Goal: Transaction & Acquisition: Purchase product/service

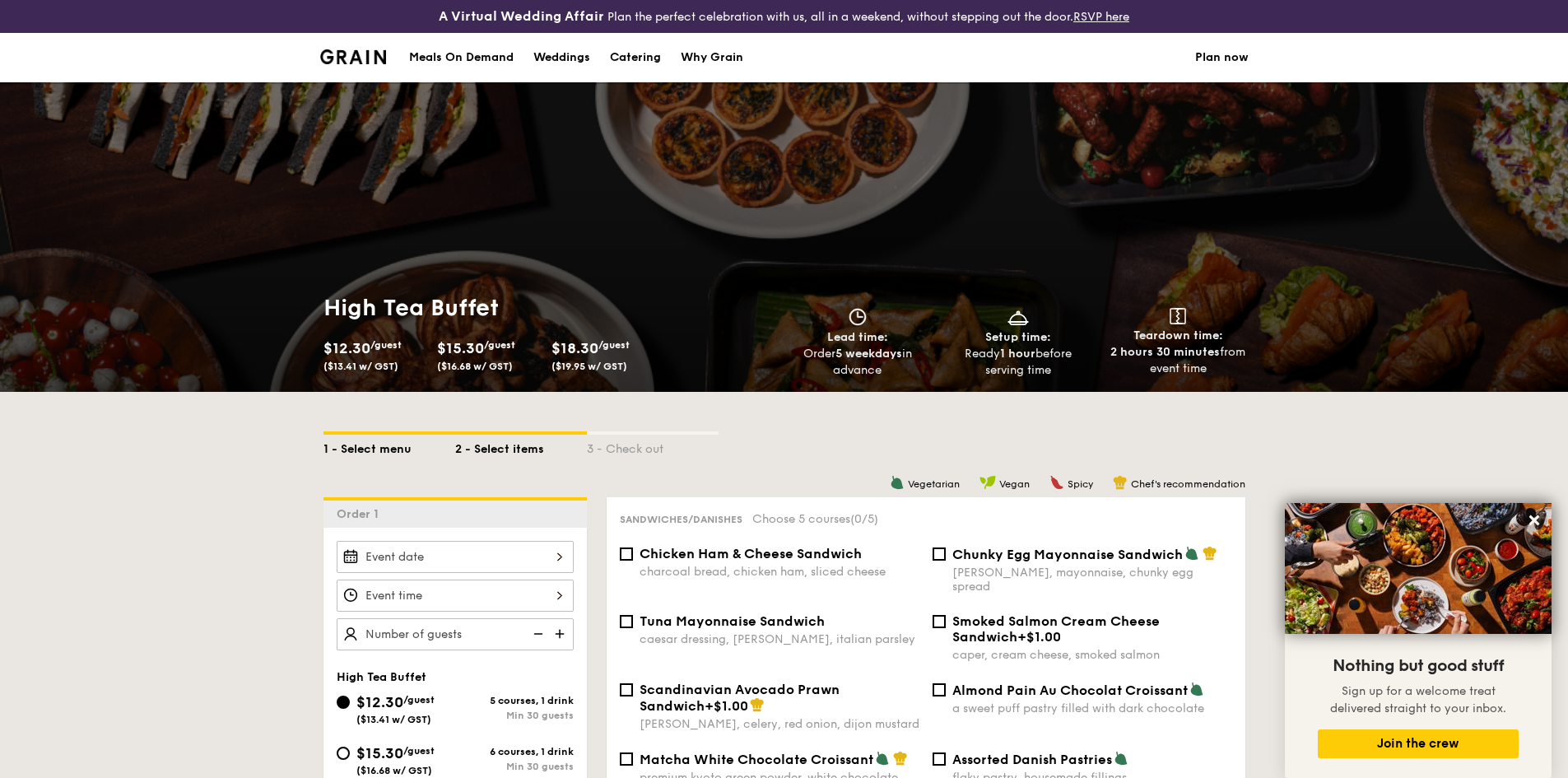
click at [423, 440] on div "1 - Select menu" at bounding box center [388, 447] width 131 height 23
select select
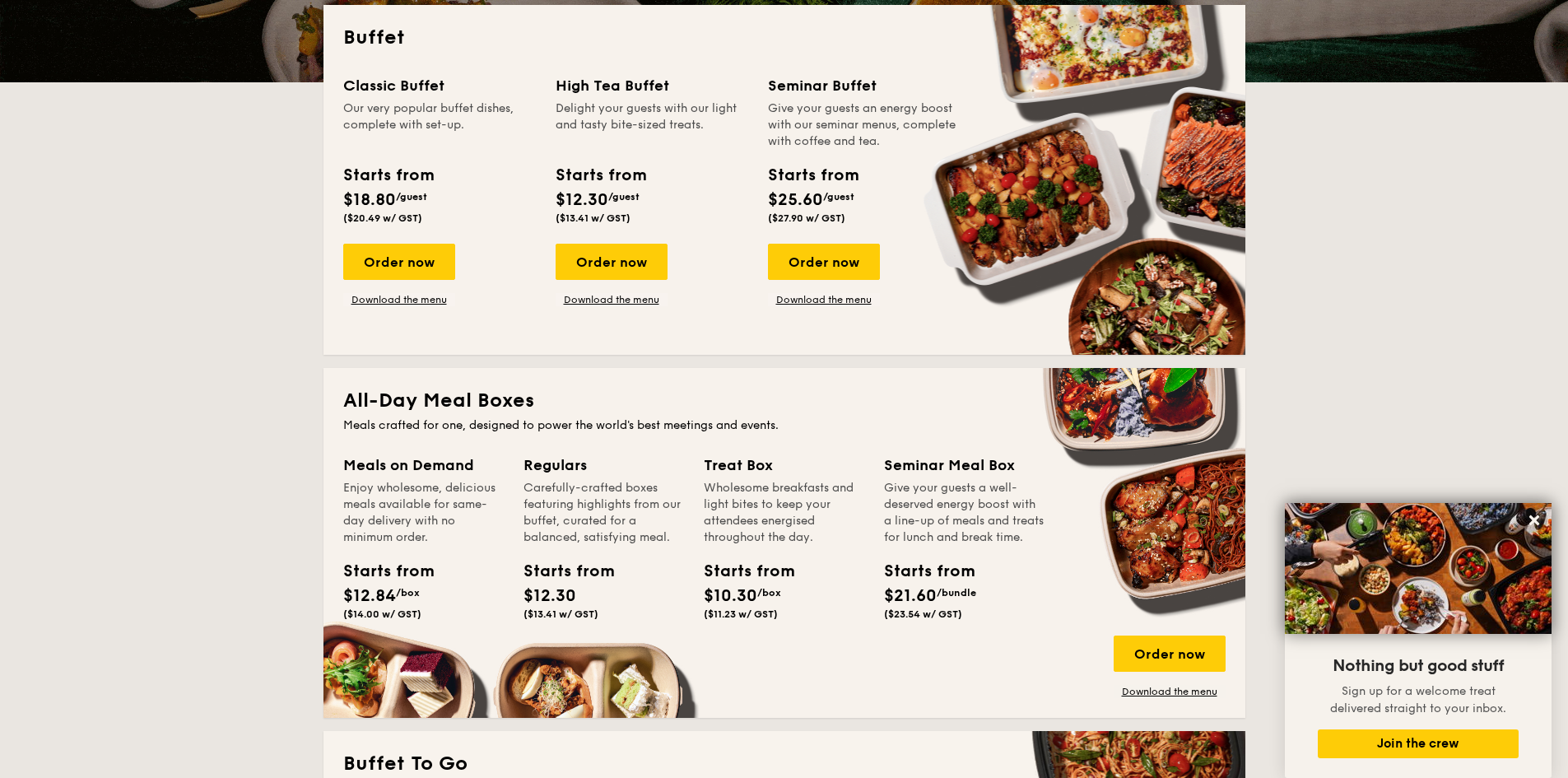
scroll to position [330, 0]
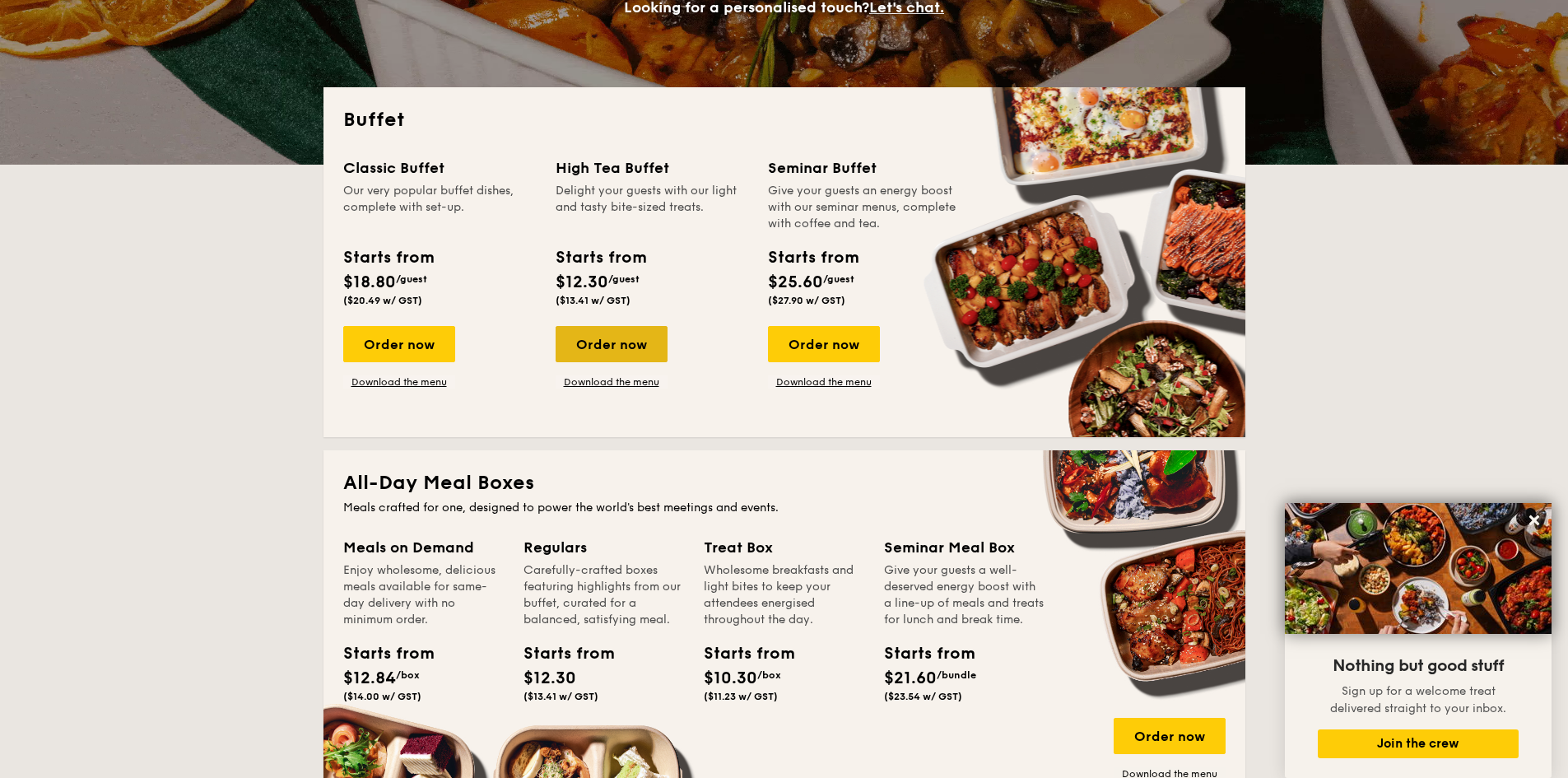
click at [624, 331] on div "Order now" at bounding box center [611, 344] width 112 height 37
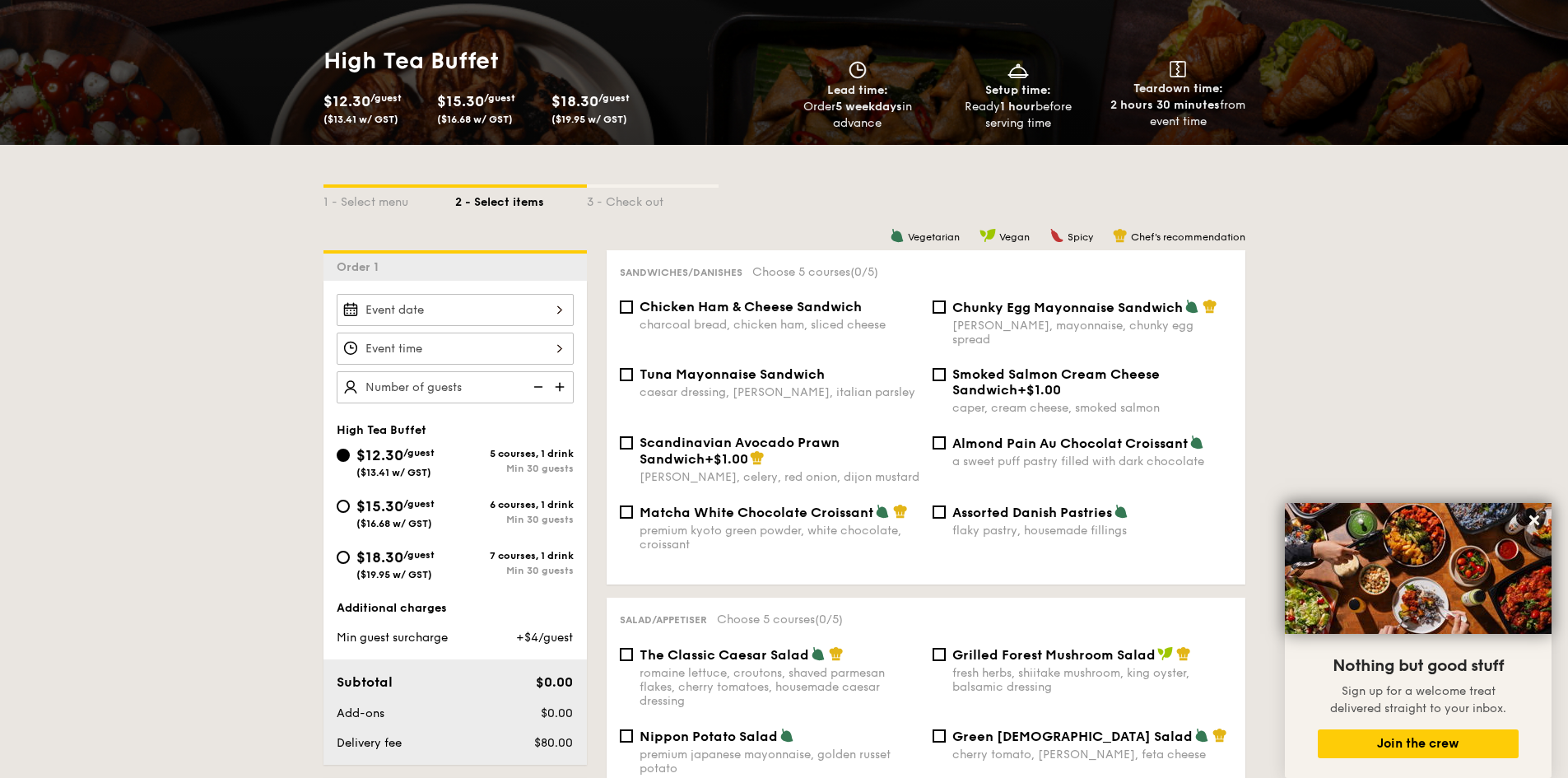
scroll to position [330, 0]
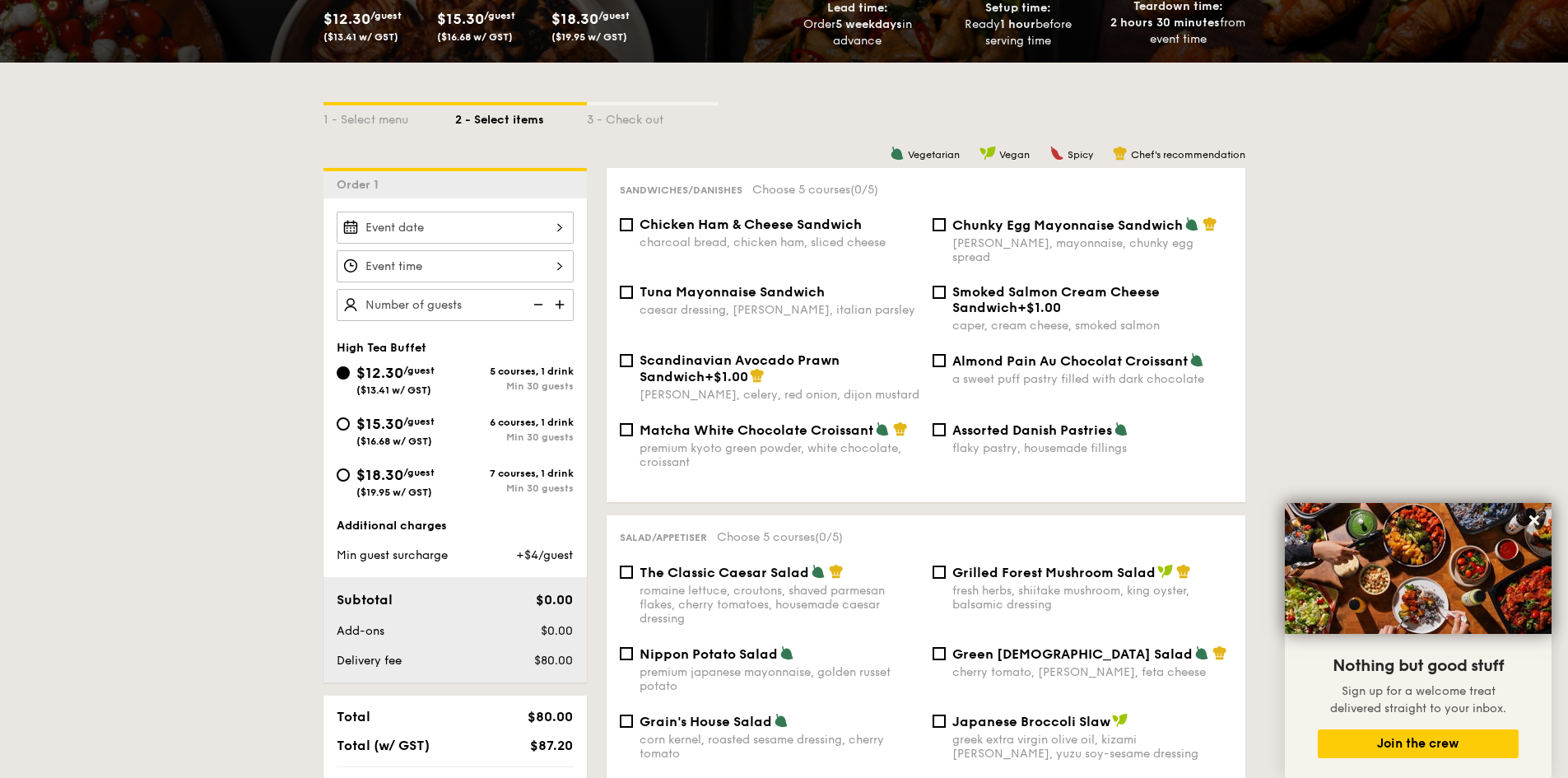
click at [430, 444] on span "($16.68 w/ GST)" at bounding box center [394, 440] width 76 height 12
click at [350, 431] on input "$15.30 /guest ($16.68 w/ GST) 6 courses, 1 drink Min 30 guests" at bounding box center [343, 423] width 13 height 13
radio input "true"
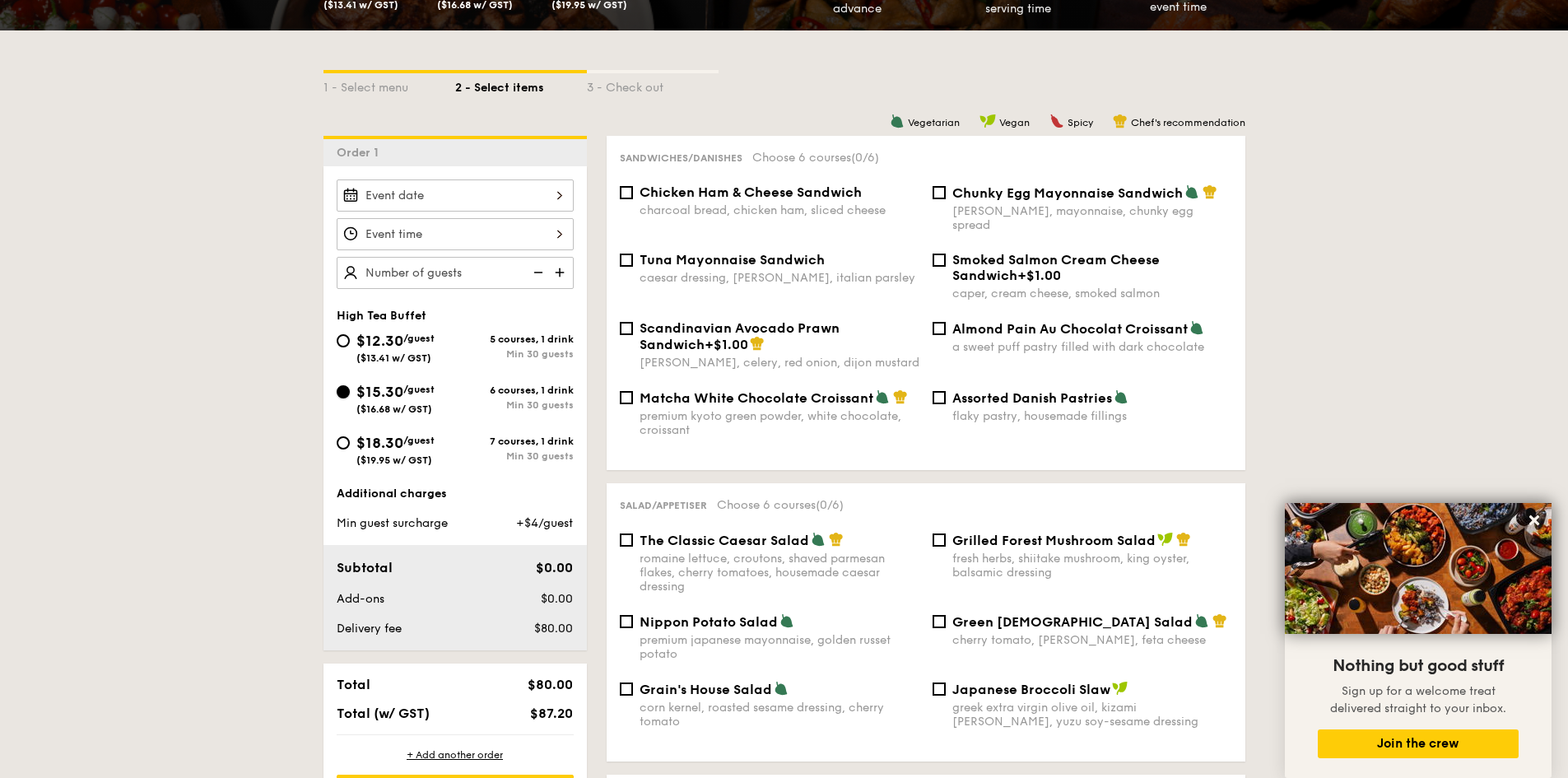
scroll to position [353, 0]
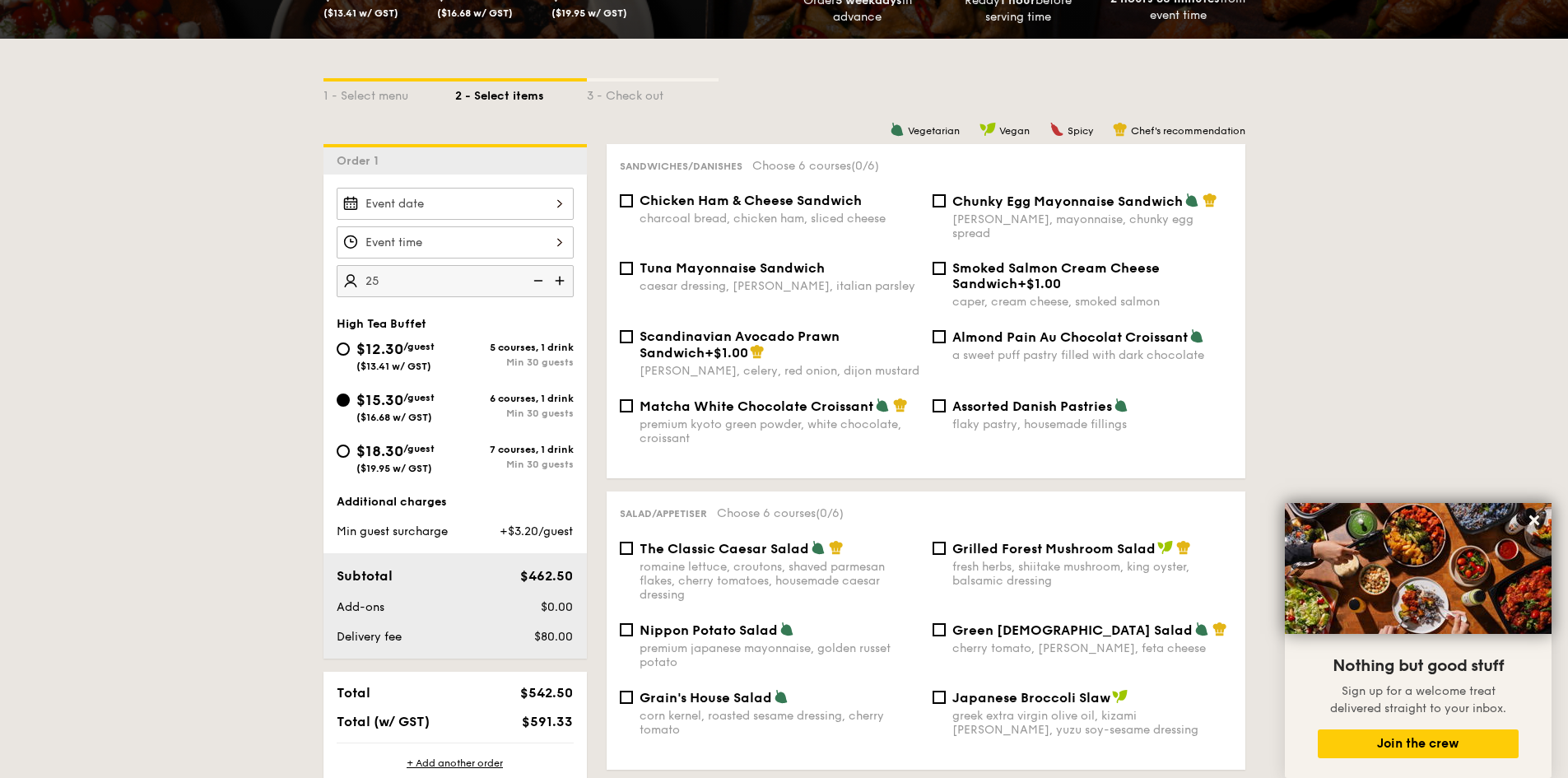
type input "2"
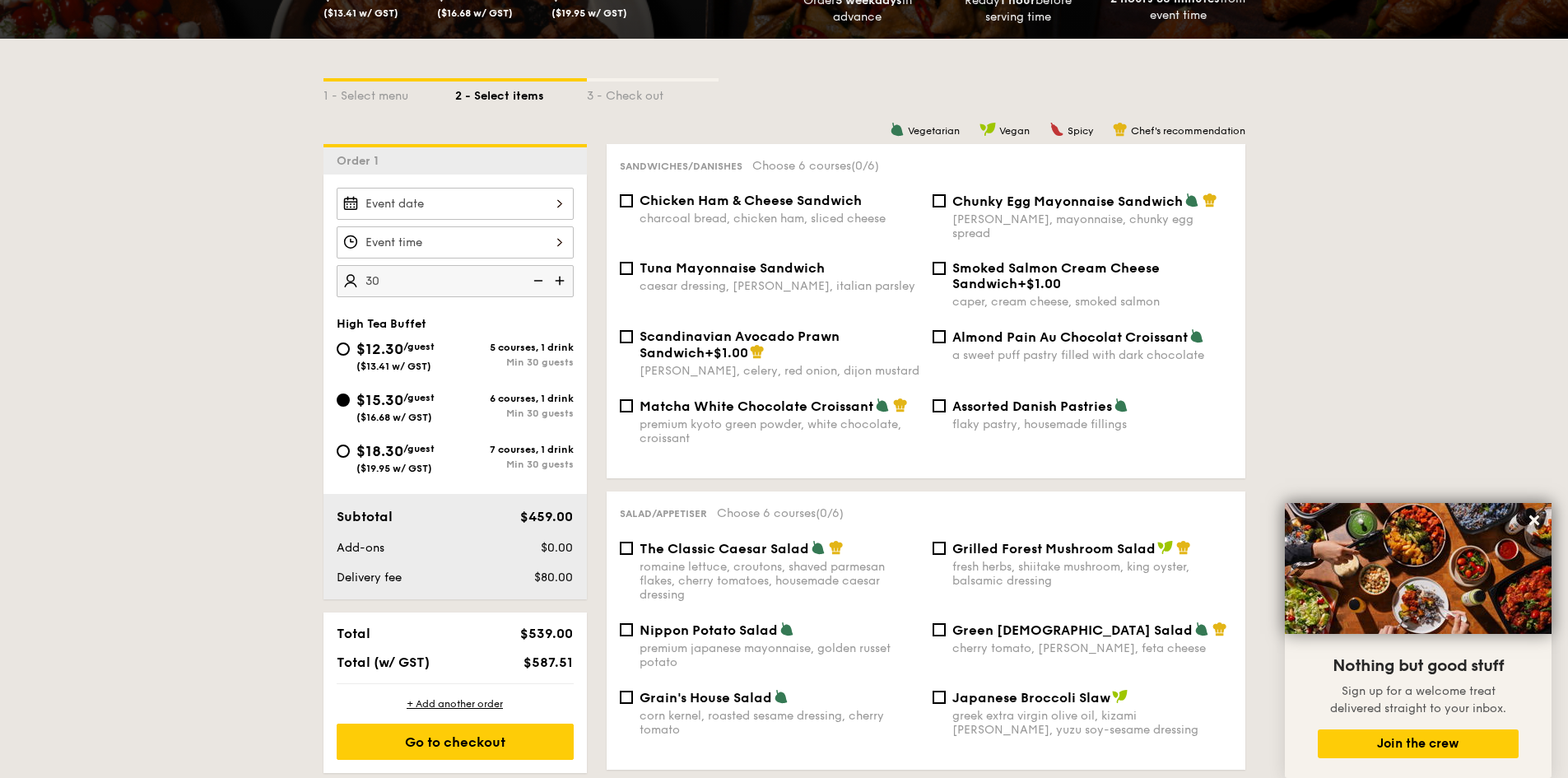
type input "3"
type input "NaN guests"
click at [401, 281] on input "225" at bounding box center [455, 281] width 237 height 32
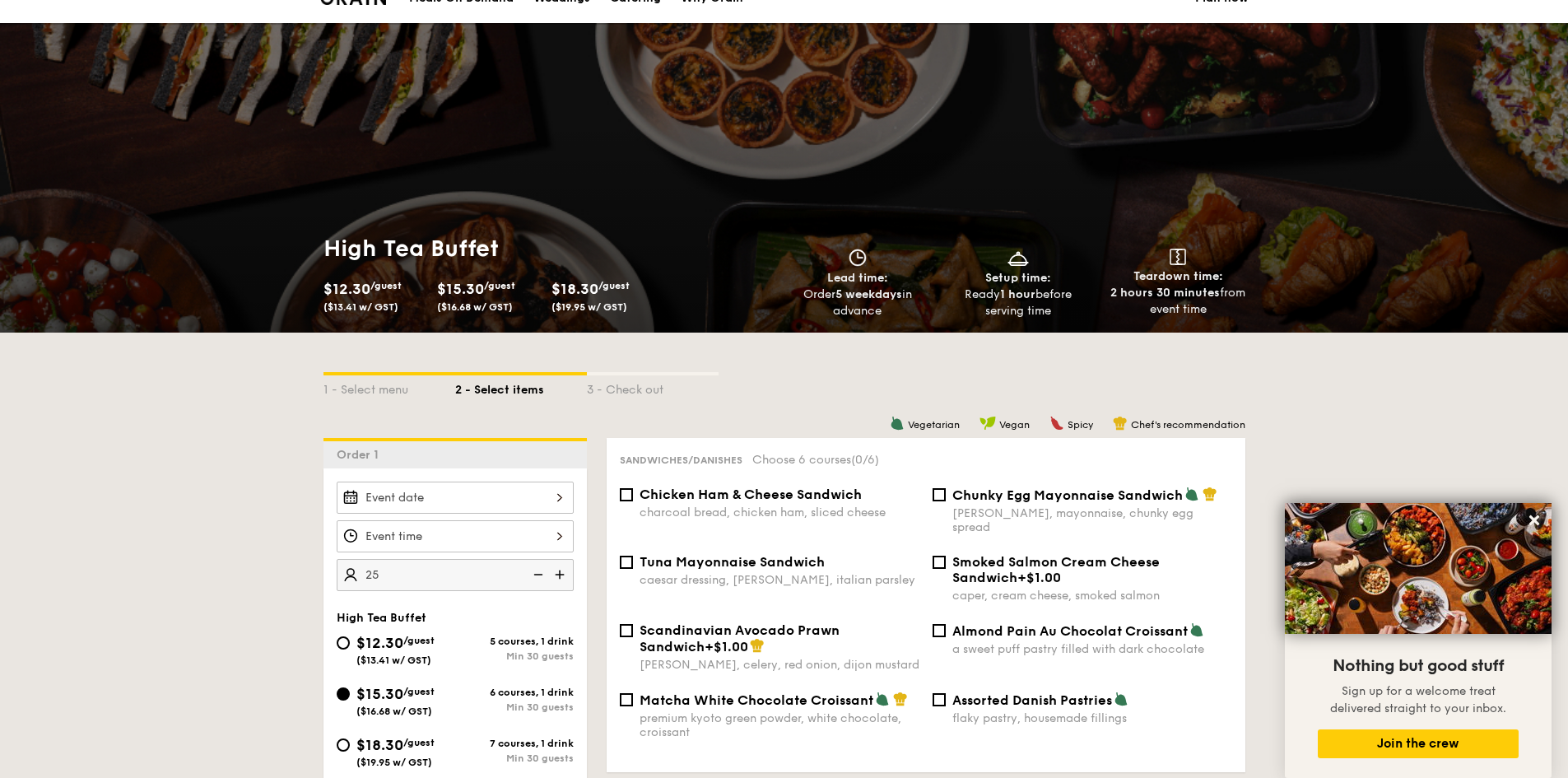
scroll to position [0, 0]
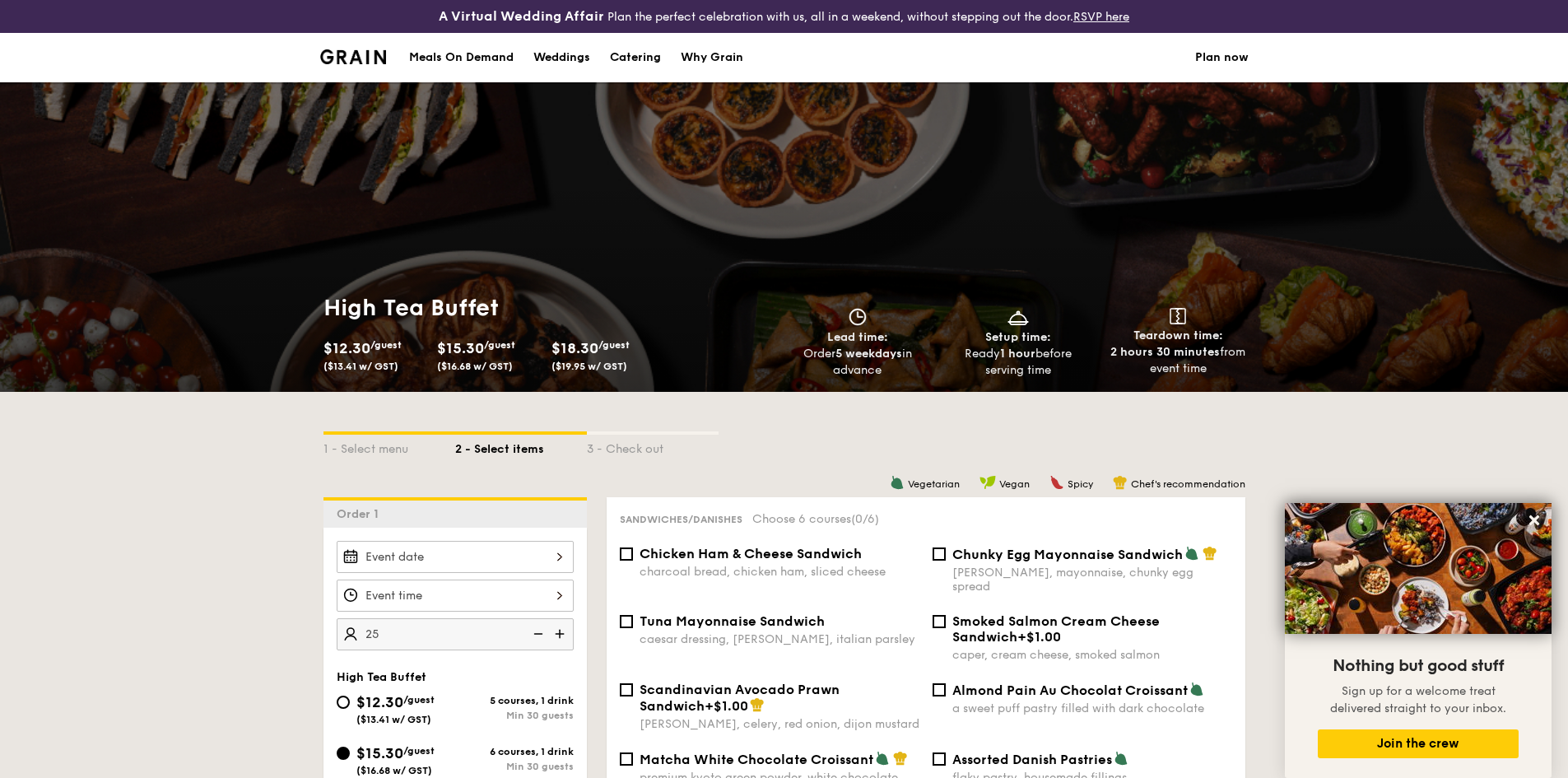
type input "25 guests"
click at [328, 50] on img at bounding box center [353, 56] width 67 height 15
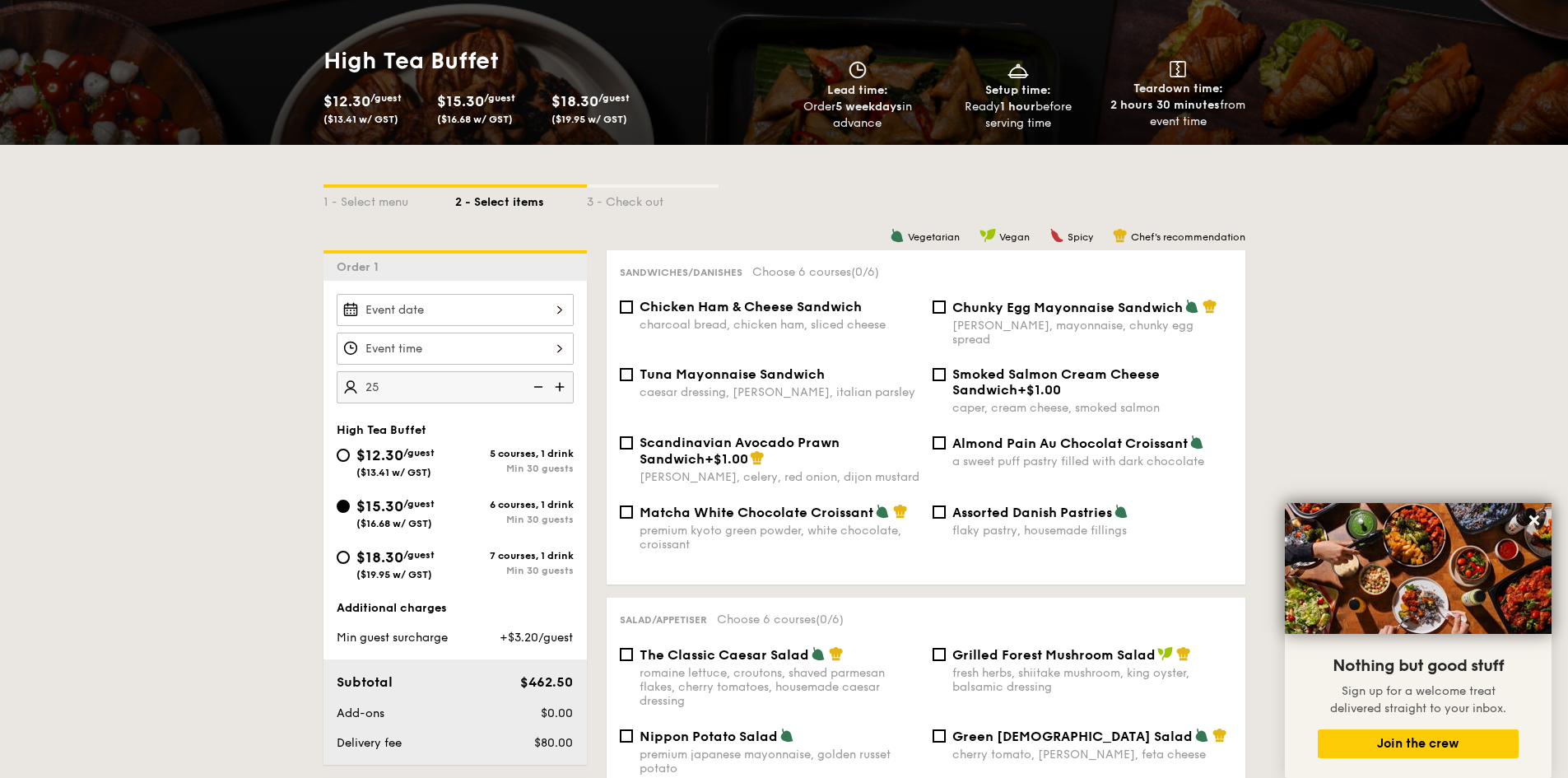
scroll to position [164, 0]
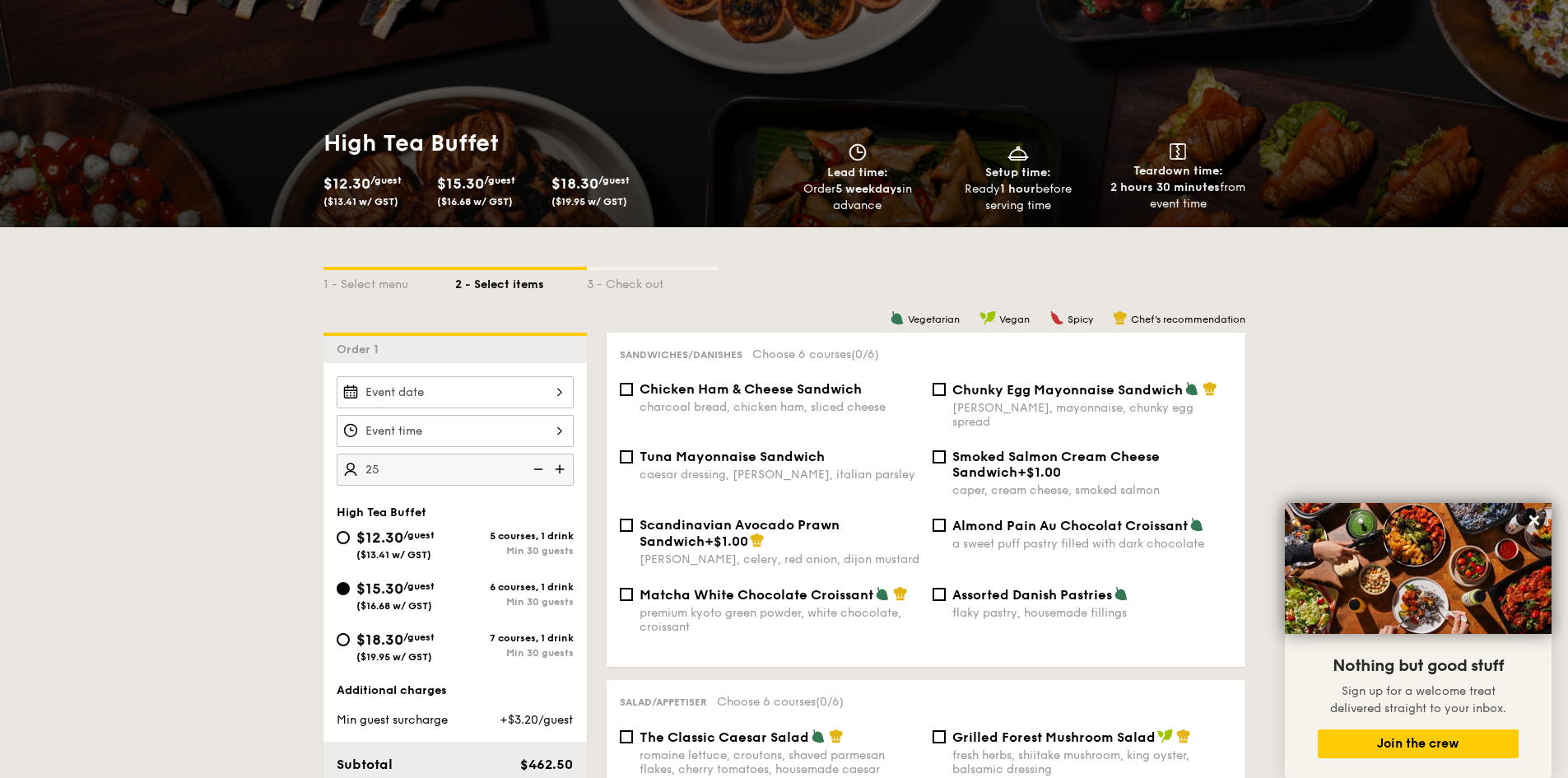
click at [361, 539] on span "$12.30" at bounding box center [379, 538] width 47 height 18
click at [350, 539] on input "$12.30 /guest ($13.41 w/ GST) 5 courses, 1 drink Min 30 guests" at bounding box center [343, 537] width 13 height 13
radio input "true"
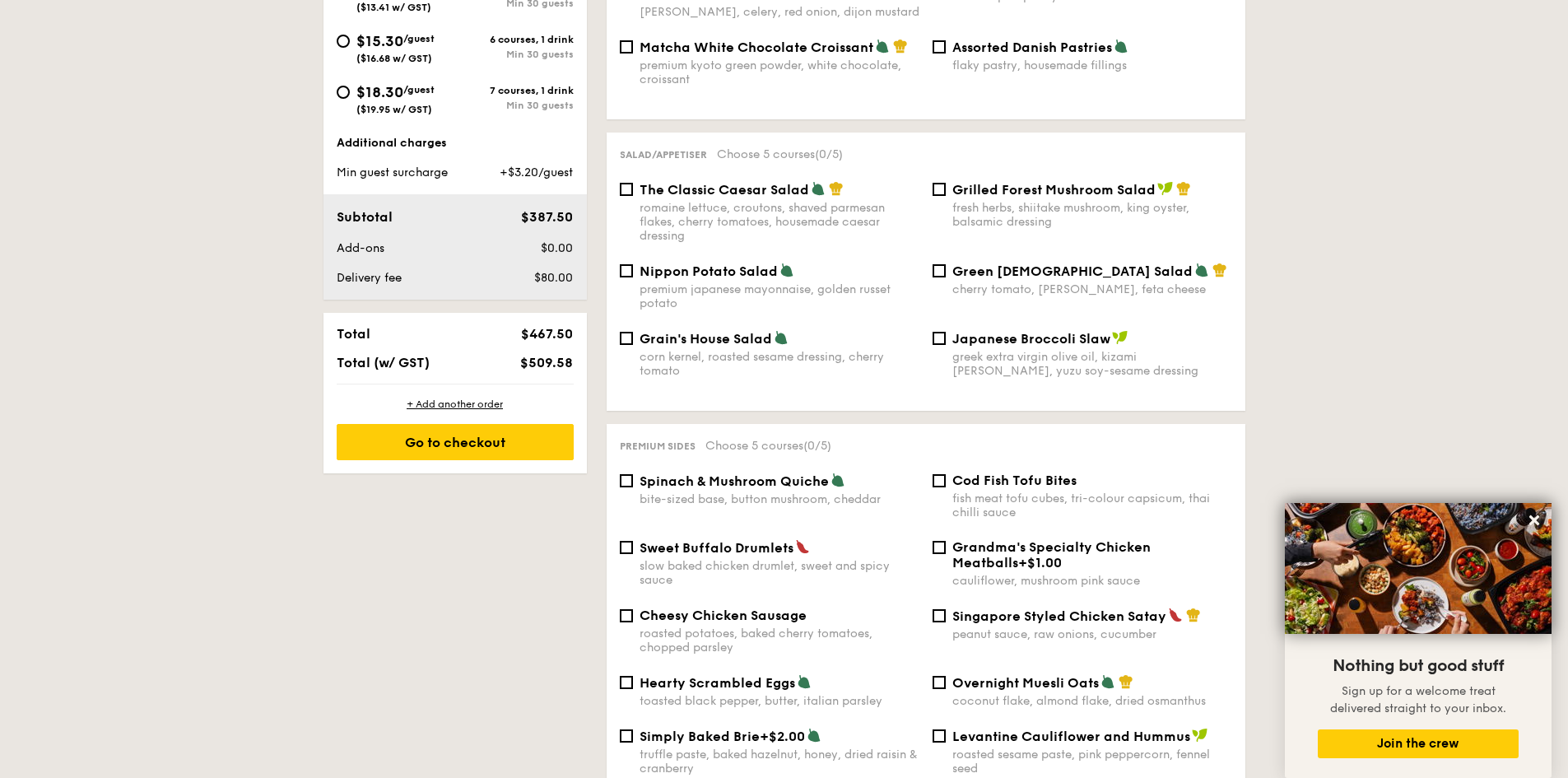
scroll to position [724, 0]
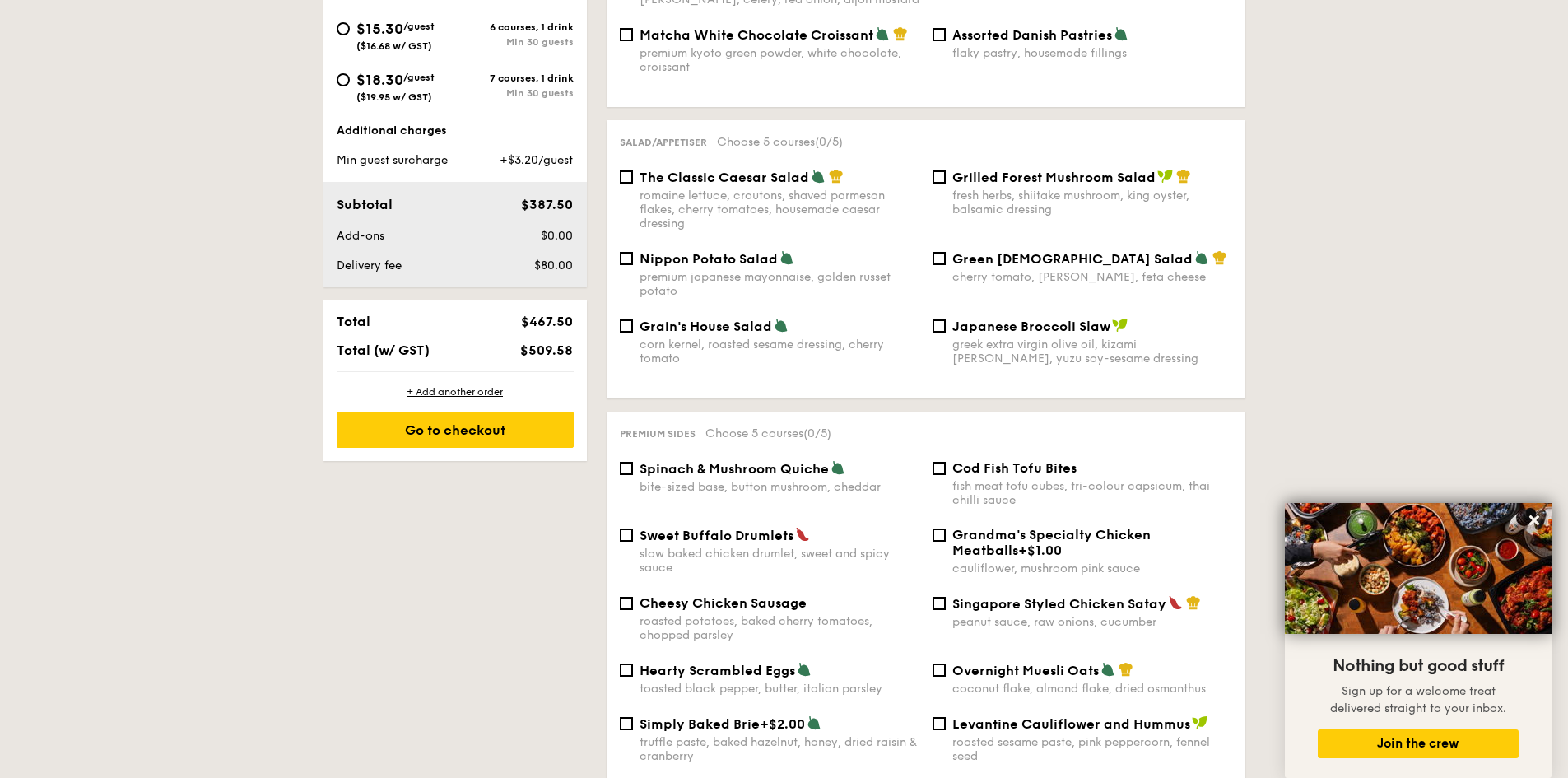
click at [956, 460] on span "Cod Fish Tofu Bites" at bounding box center [1013, 468] width 124 height 16
click at [946, 462] on input "Cod Fish Tofu Bites fish meat tofu cubes, tri-colour capsicum, thai chilli sauce" at bounding box center [938, 468] width 13 height 13
click at [955, 460] on span "Cod Fish Tofu Bites" at bounding box center [1013, 468] width 124 height 16
click at [946, 462] on input "Cod Fish Tofu Bites fish meat tofu cubes, tri-colour capsicum, thai chilli sauce" at bounding box center [938, 468] width 13 height 13
click at [955, 460] on span "Cod Fish Tofu Bites" at bounding box center [1013, 468] width 124 height 16
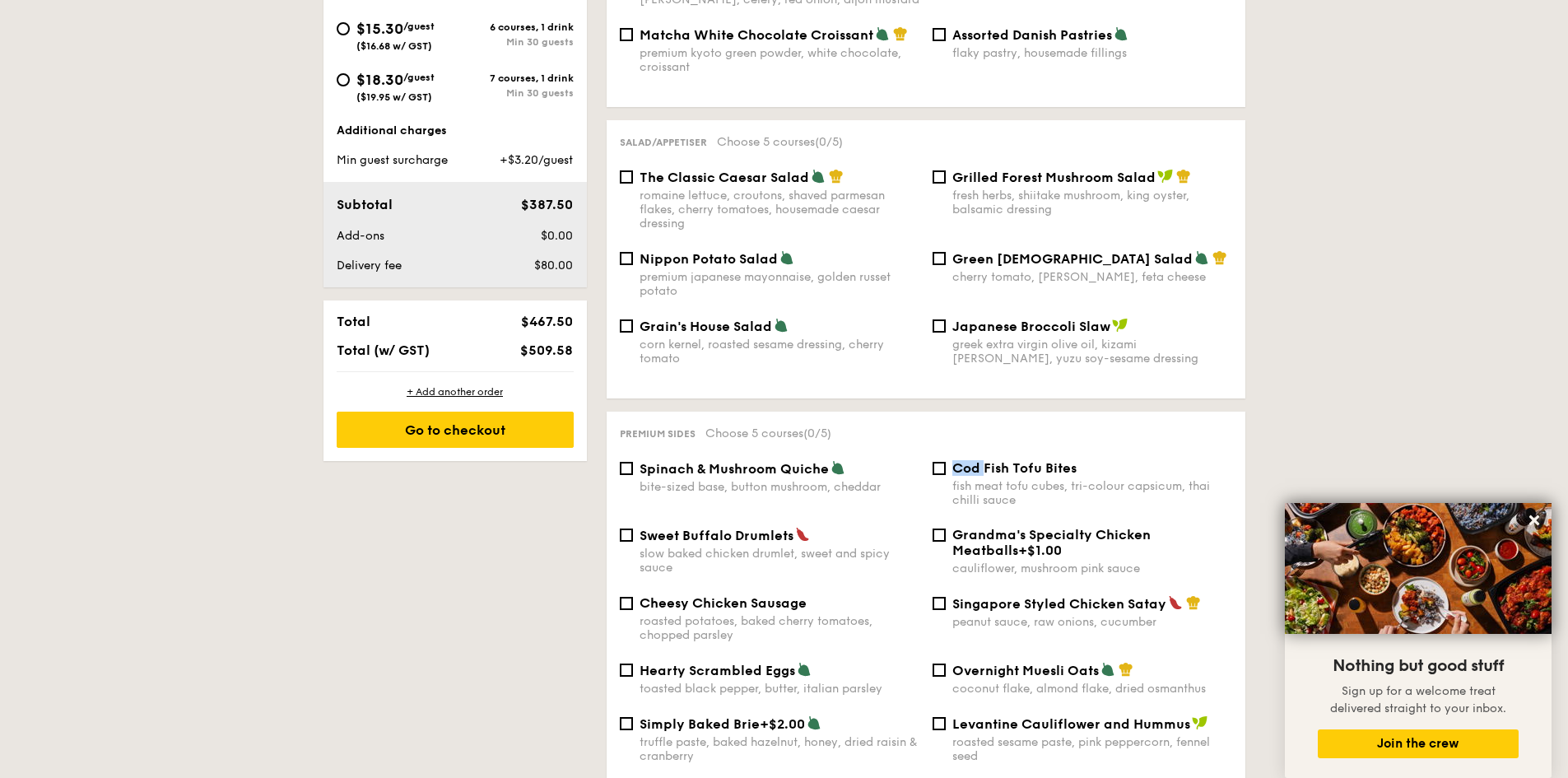
click at [946, 462] on input "Cod Fish Tofu Bites fish meat tofu cubes, tri-colour capsicum, thai chilli sauce" at bounding box center [938, 468] width 13 height 13
click at [955, 460] on span "Cod Fish Tofu Bites" at bounding box center [1013, 468] width 124 height 16
click at [946, 462] on input "Cod Fish Tofu Bites fish meat tofu cubes, tri-colour capsicum, thai chilli sauce" at bounding box center [938, 468] width 13 height 13
checkbox input "false"
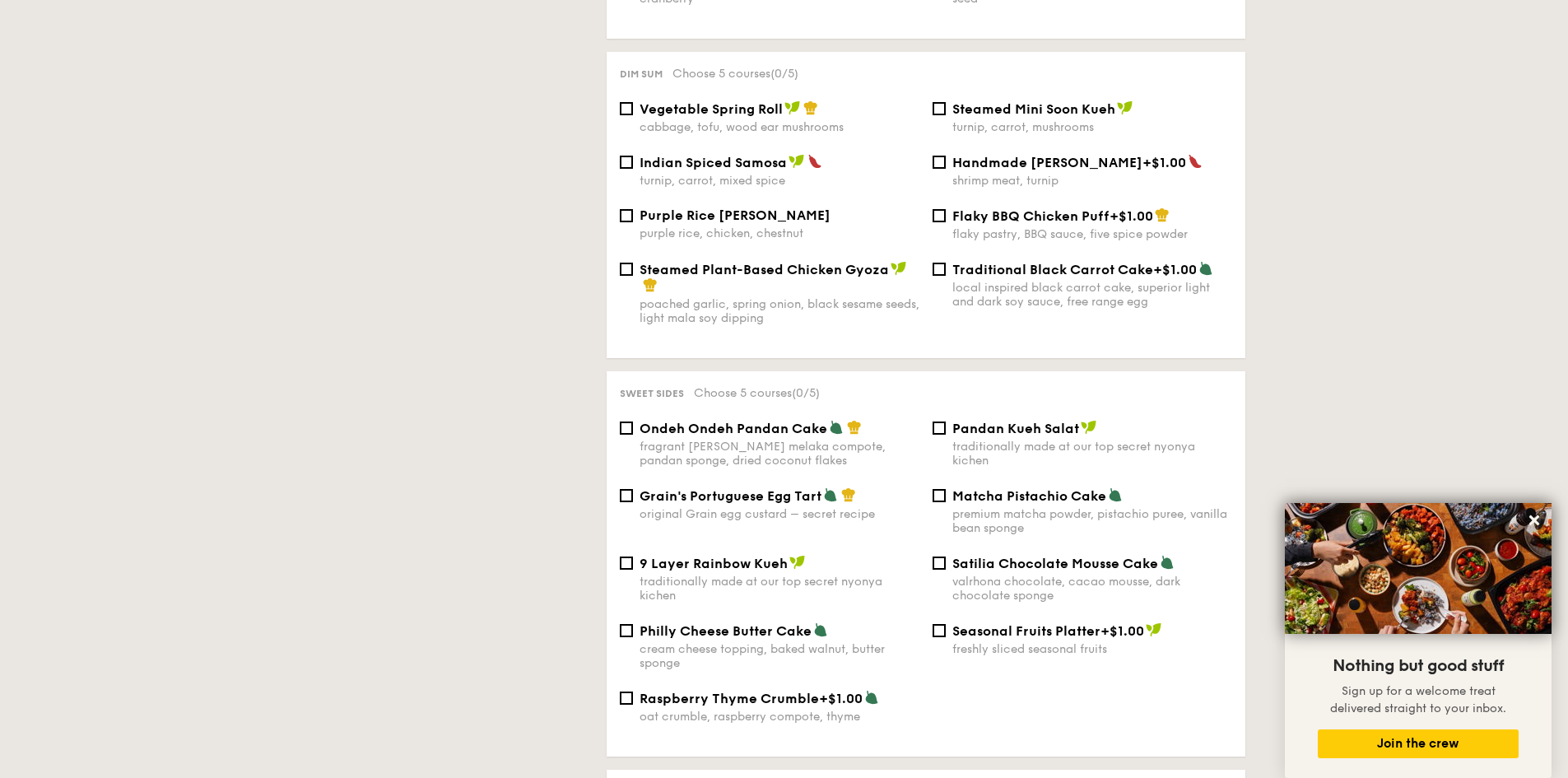
scroll to position [0, 0]
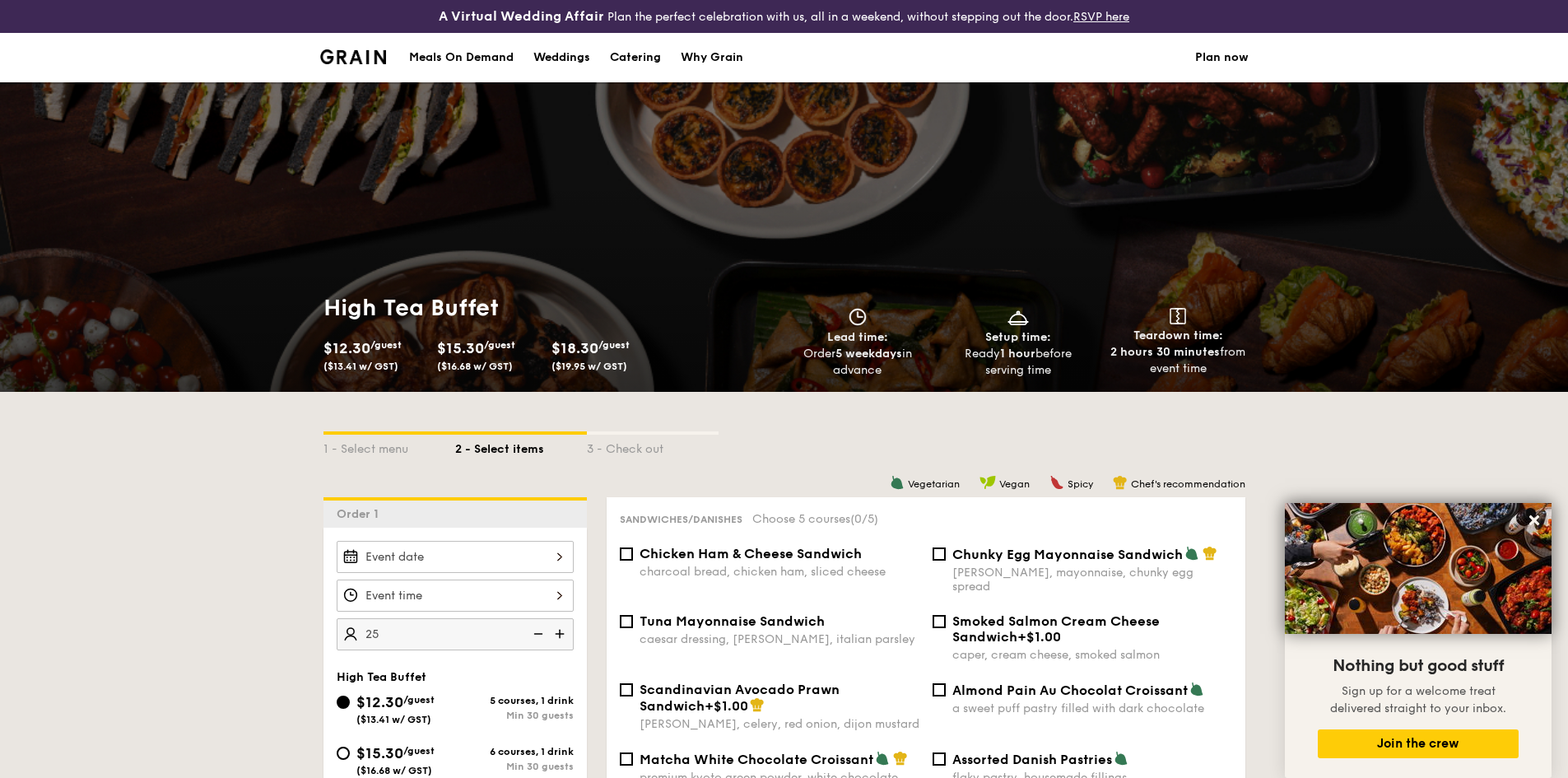
click at [341, 59] on img at bounding box center [353, 56] width 67 height 15
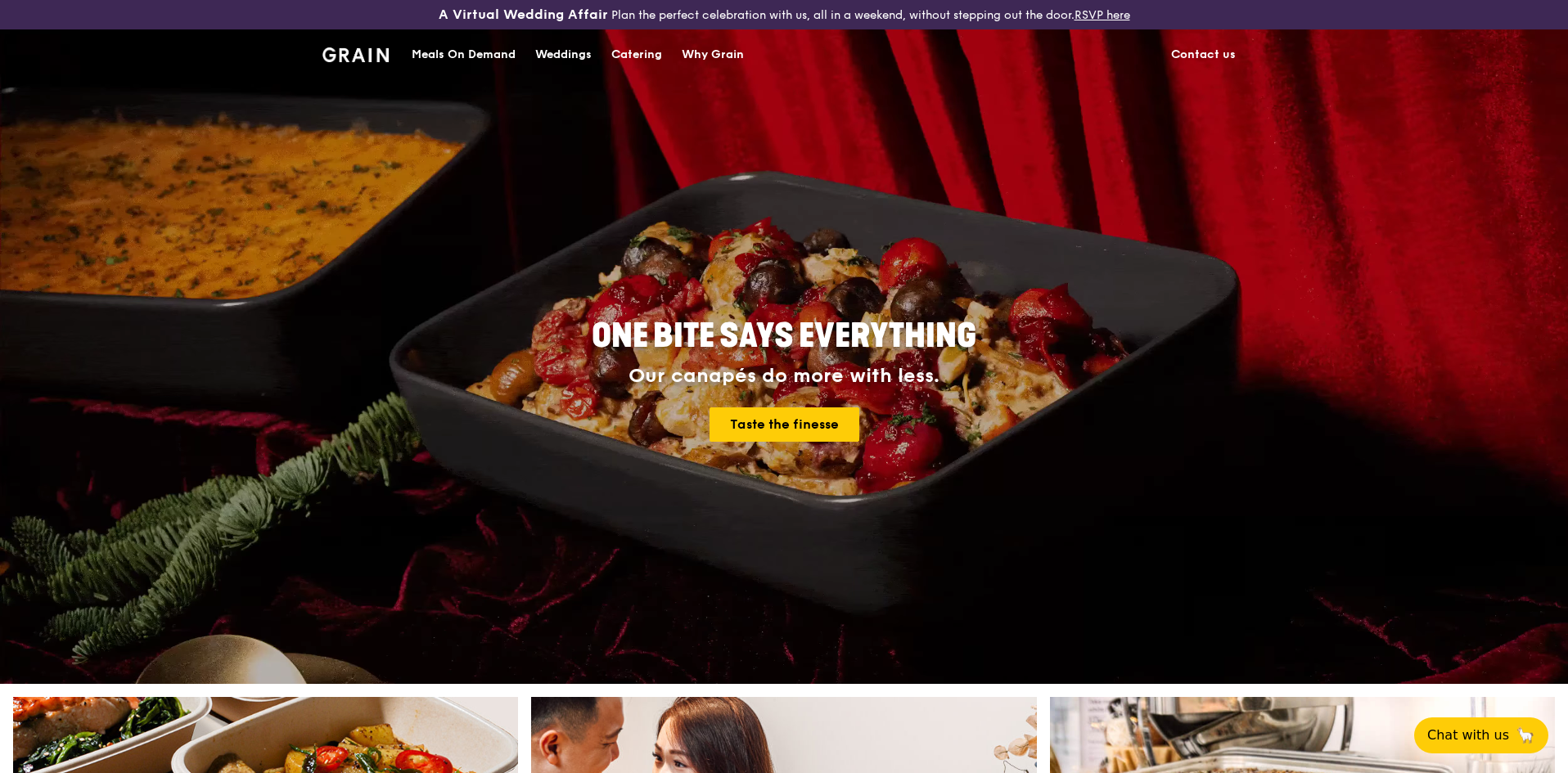
click at [1219, 59] on link "Contact us" at bounding box center [1203, 54] width 84 height 49
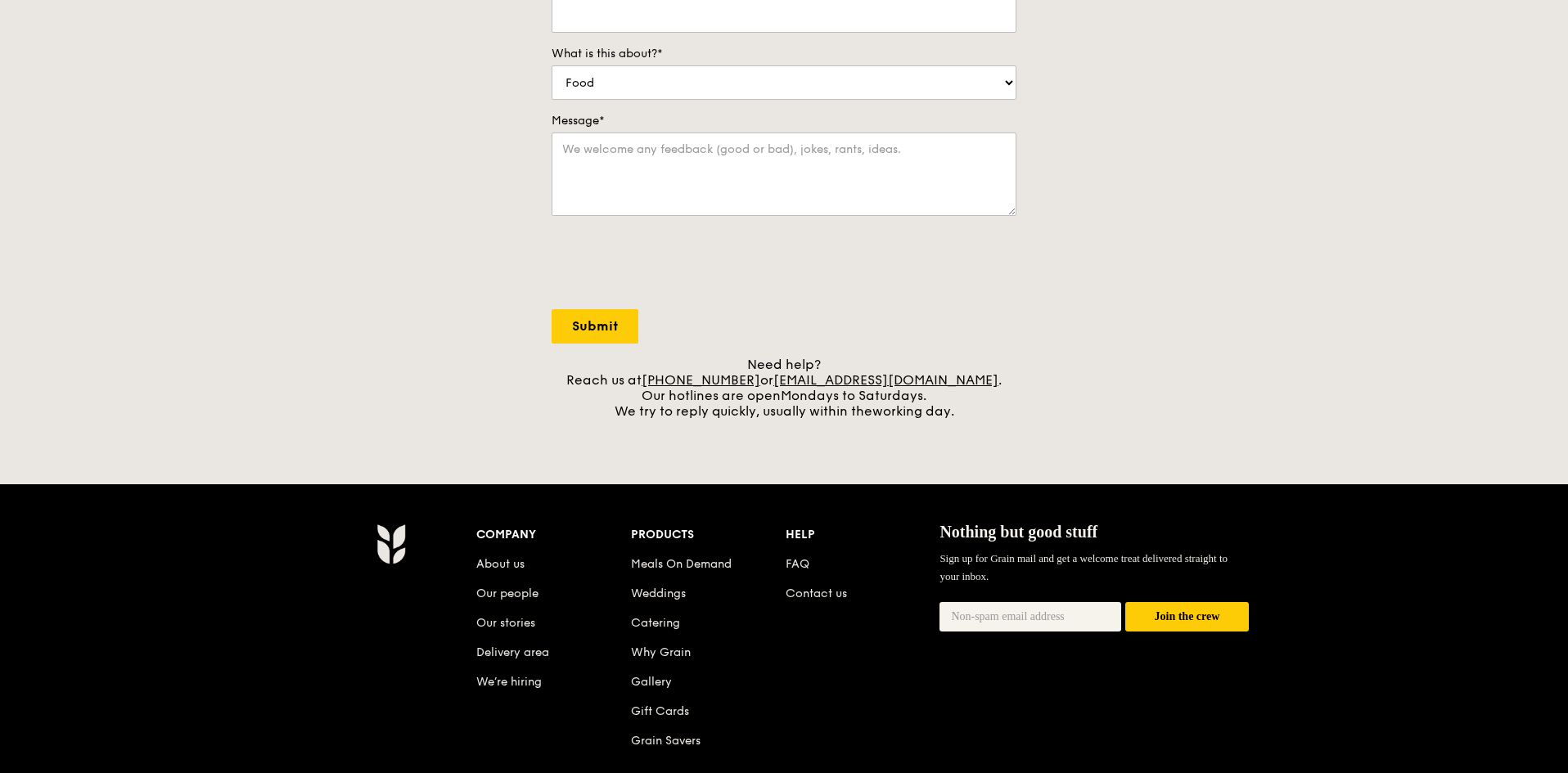
scroll to position [572, 0]
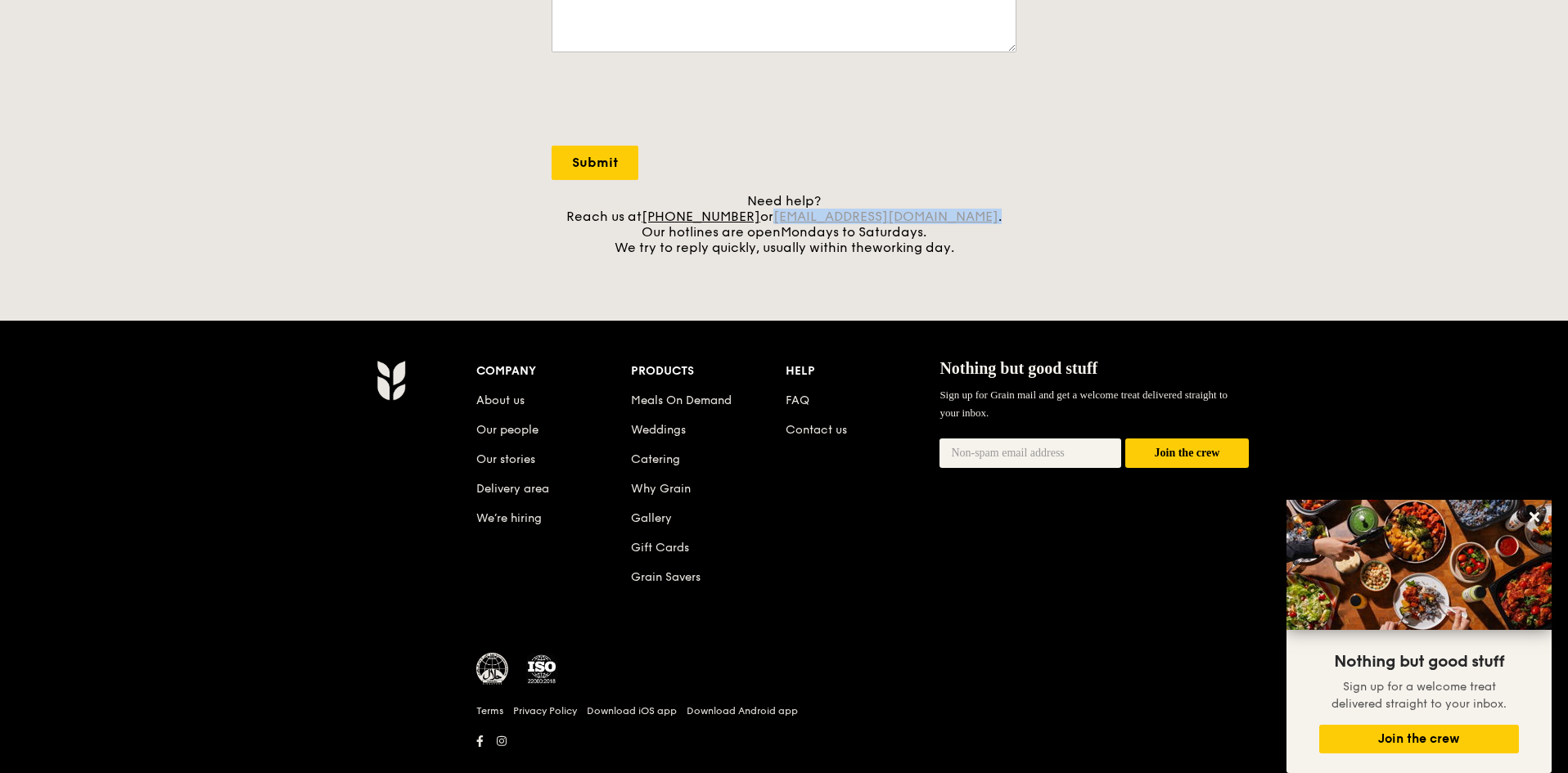
drag, startPoint x: 961, startPoint y: 217, endPoint x: 803, endPoint y: 211, distance: 158.1
click at [803, 211] on div "Need help? Reach us at +65 3163 5335 or concierge@grain.com.sg . Our hotlines a…" at bounding box center [783, 224] width 464 height 62
copy div "concierge@grain.com.sg ."
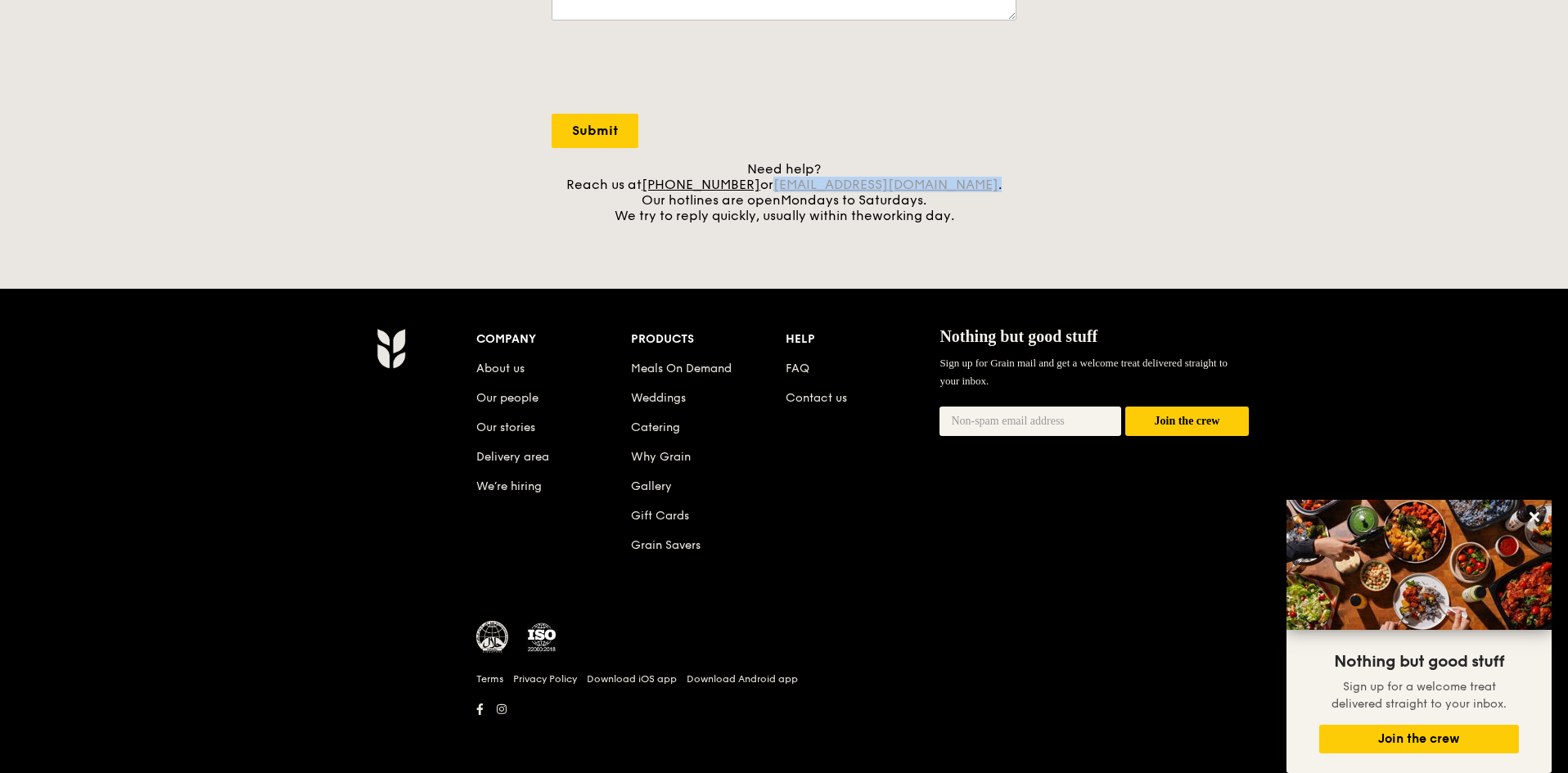
drag, startPoint x: 965, startPoint y: 188, endPoint x: 798, endPoint y: 192, distance: 167.0
click at [798, 192] on div "Need help? Reach us at [PHONE_NUMBER] or [EMAIL_ADDRESS][DOMAIN_NAME] . Our hot…" at bounding box center [783, 193] width 464 height 62
copy div "[EMAIL_ADDRESS][DOMAIN_NAME] ."
